Goal: Information Seeking & Learning: Learn about a topic

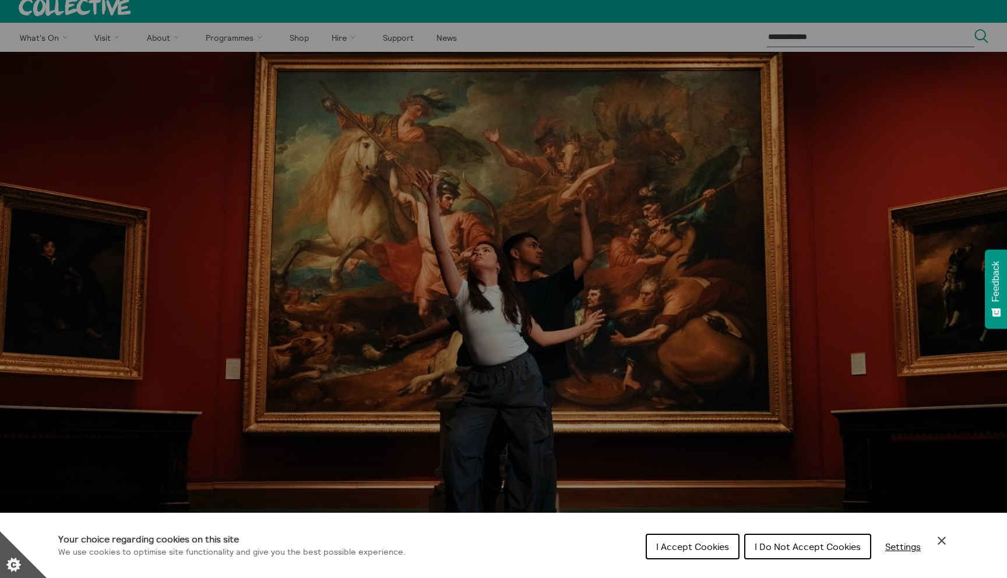
click at [694, 551] on span "I Accept Cookies" at bounding box center [692, 547] width 73 height 12
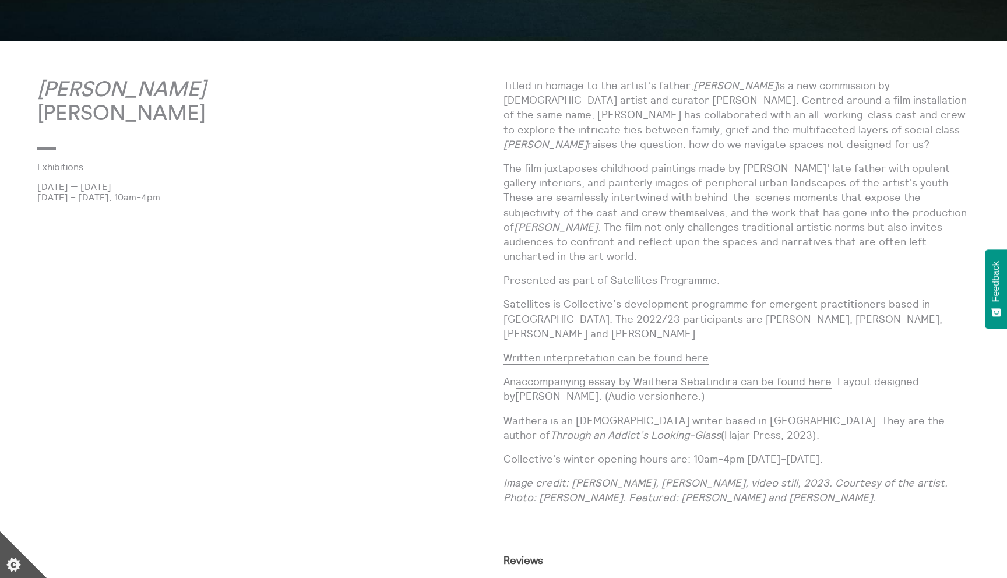
scroll to position [582, 0]
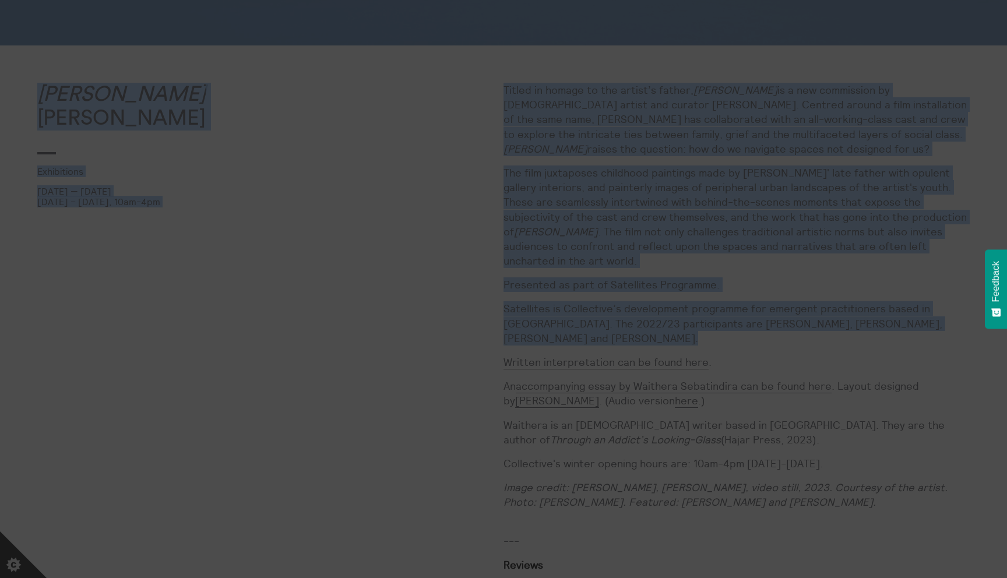
drag, startPoint x: 630, startPoint y: 332, endPoint x: 579, endPoint y: 200, distance: 141.4
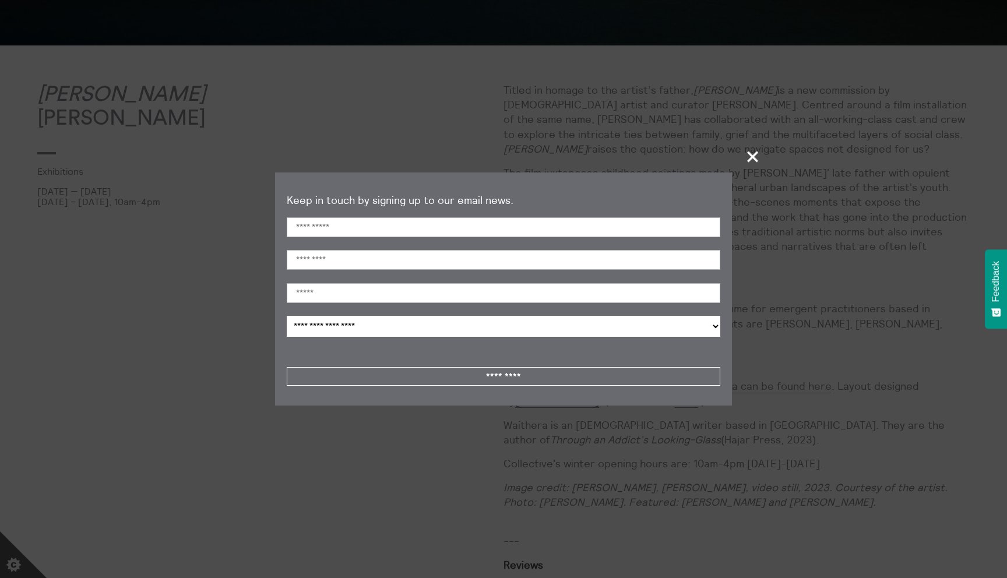
click at [596, 239] on div "First Name" at bounding box center [504, 233] width 434 height 33
click at [753, 156] on span "+" at bounding box center [753, 156] width 34 height 34
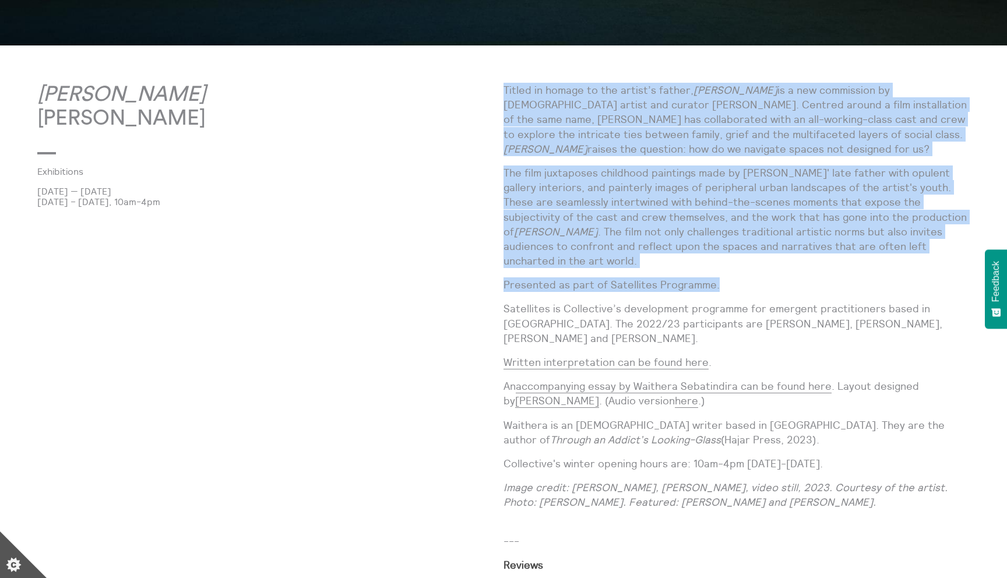
drag, startPoint x: 736, startPoint y: 277, endPoint x: 507, endPoint y: 91, distance: 295.5
click at [507, 91] on div "Titled in homage to the artist’s father, [PERSON_NAME] is a new commission by […" at bounding box center [737, 351] width 466 height 537
copy div "Titled in homage to the artist’s father, [PERSON_NAME] is a new commission by […"
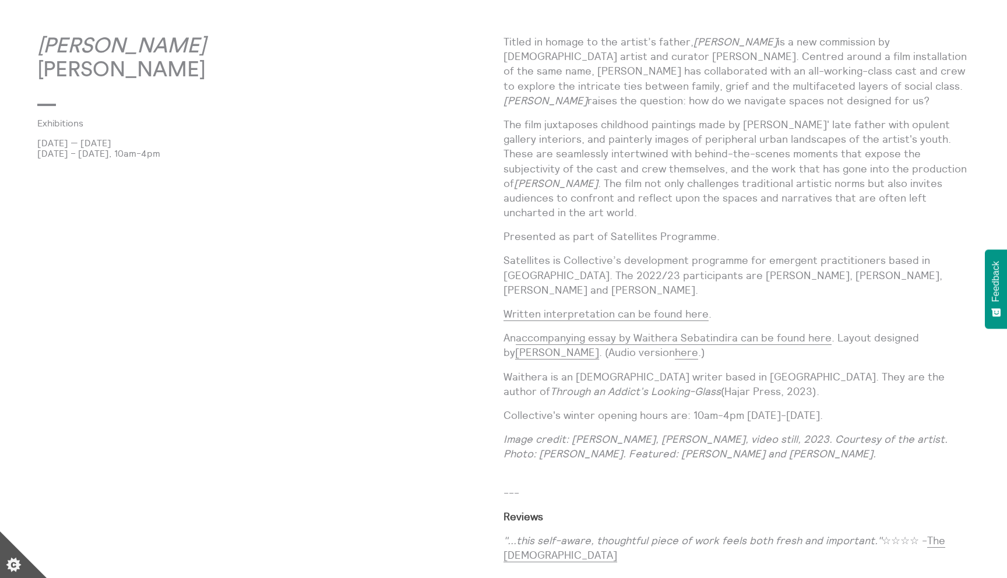
scroll to position [648, 0]
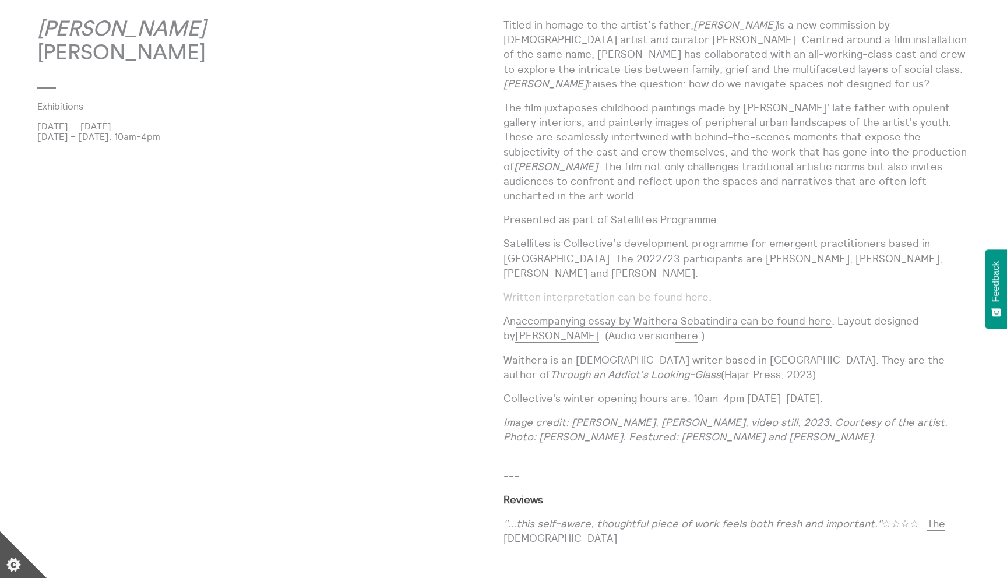
click at [604, 290] on link "Written interpretation can be found here" at bounding box center [606, 297] width 205 height 14
